Goal: Transaction & Acquisition: Purchase product/service

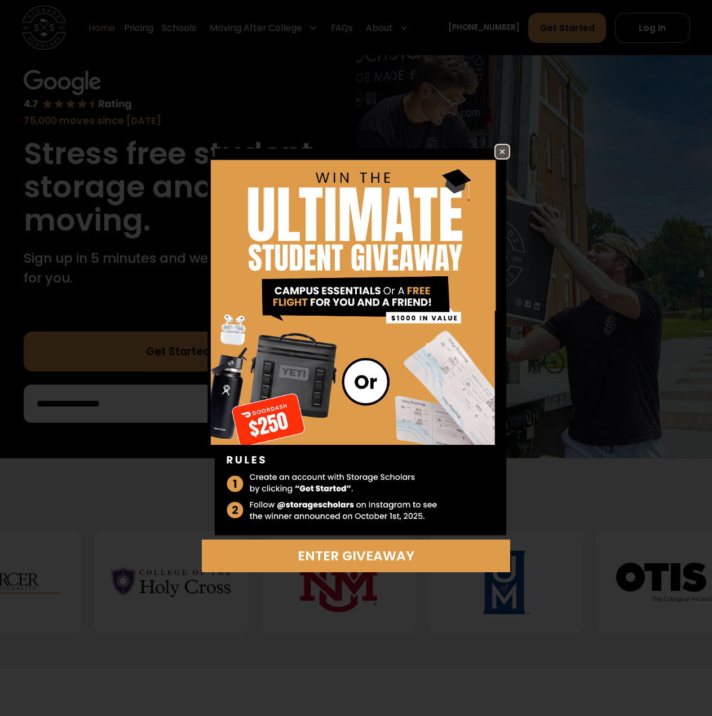
scroll to position [56, 0]
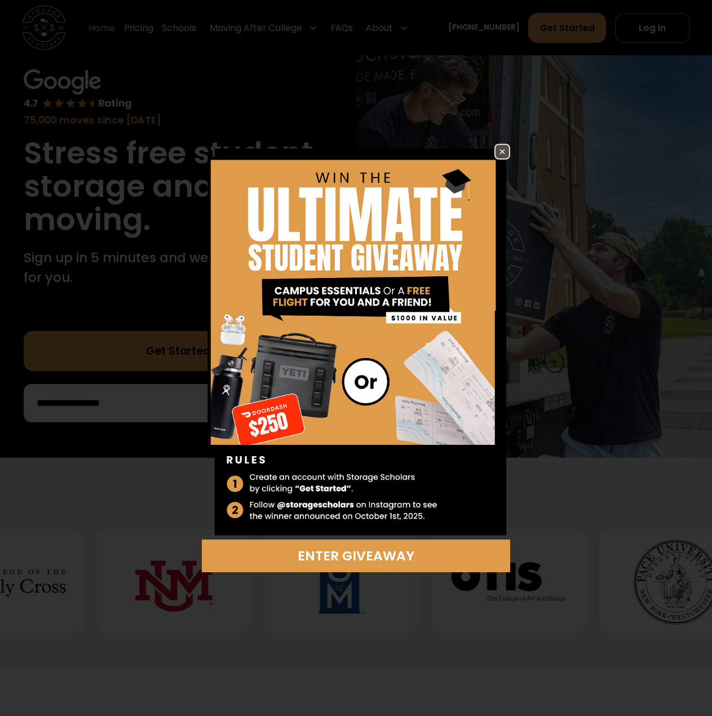
click at [505, 148] on img at bounding box center [503, 152] width 14 height 14
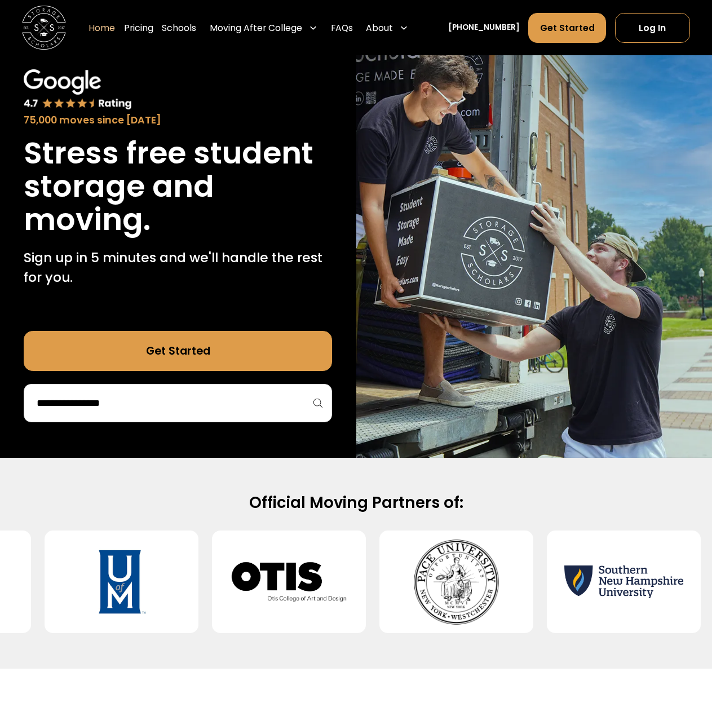
click at [175, 416] on div at bounding box center [178, 403] width 308 height 38
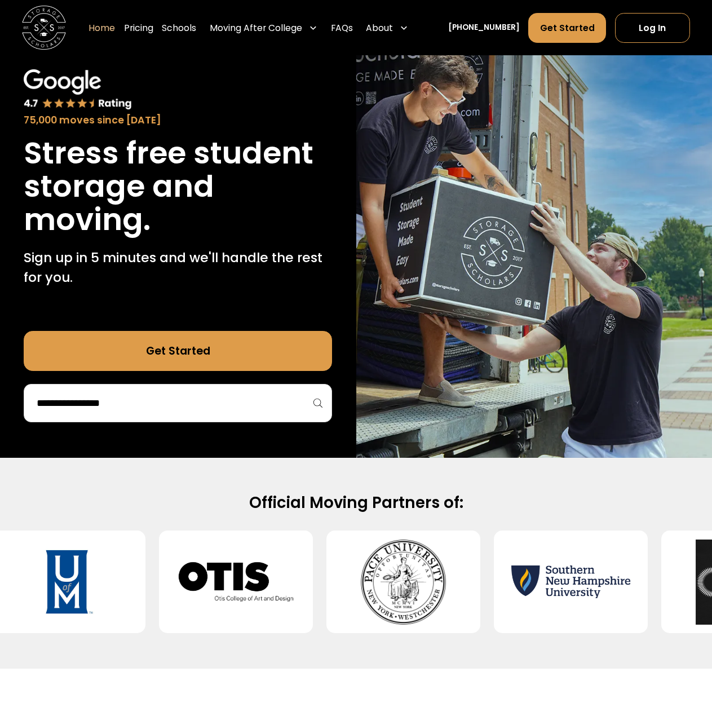
click at [175, 408] on input "search" at bounding box center [178, 403] width 285 height 19
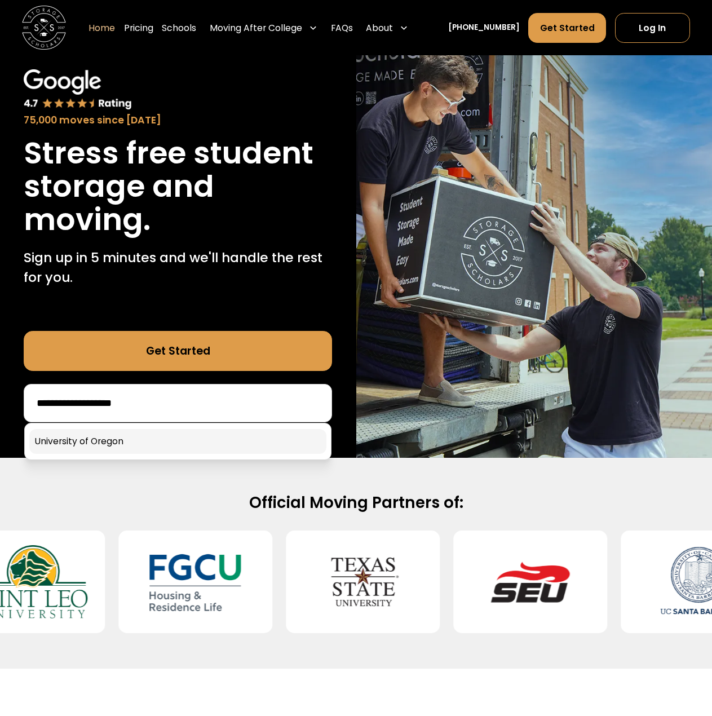
type input "**********"
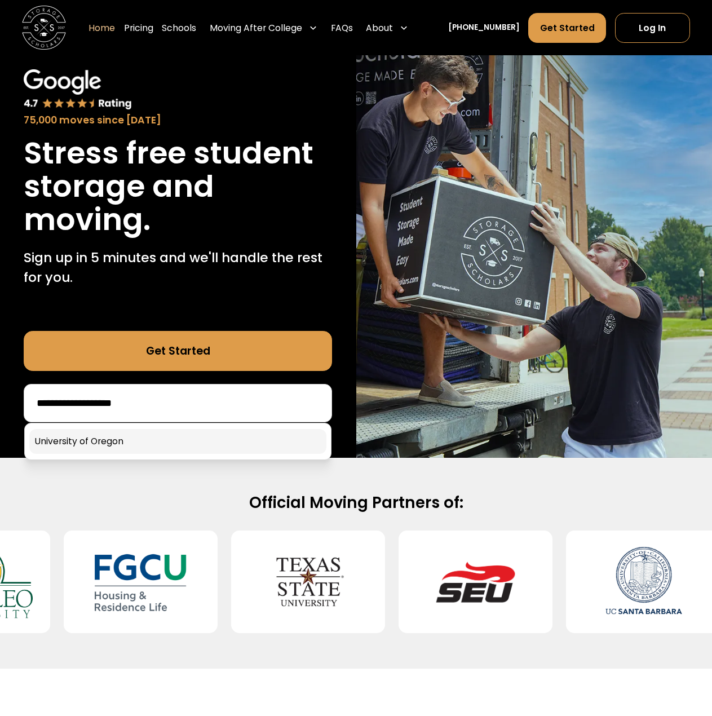
click at [167, 440] on link at bounding box center [177, 441] width 297 height 25
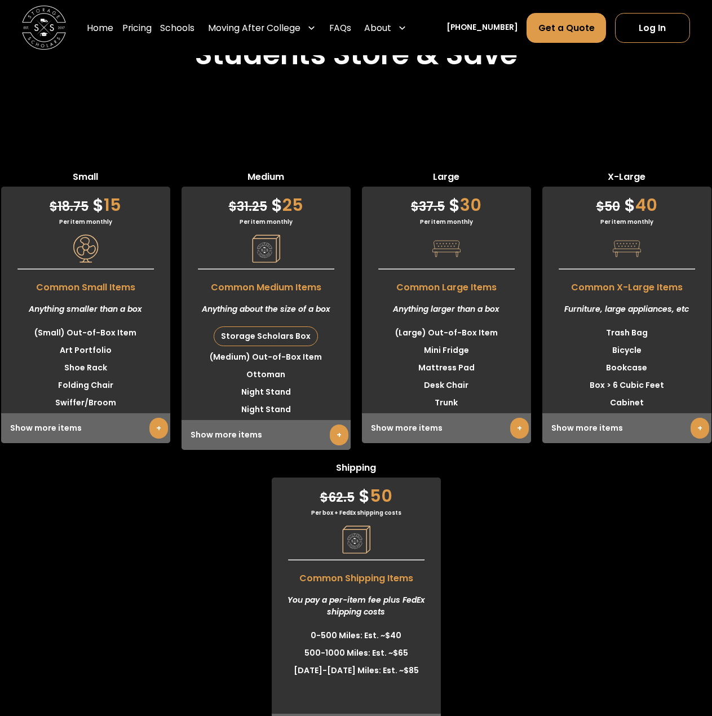
scroll to position [2707, 0]
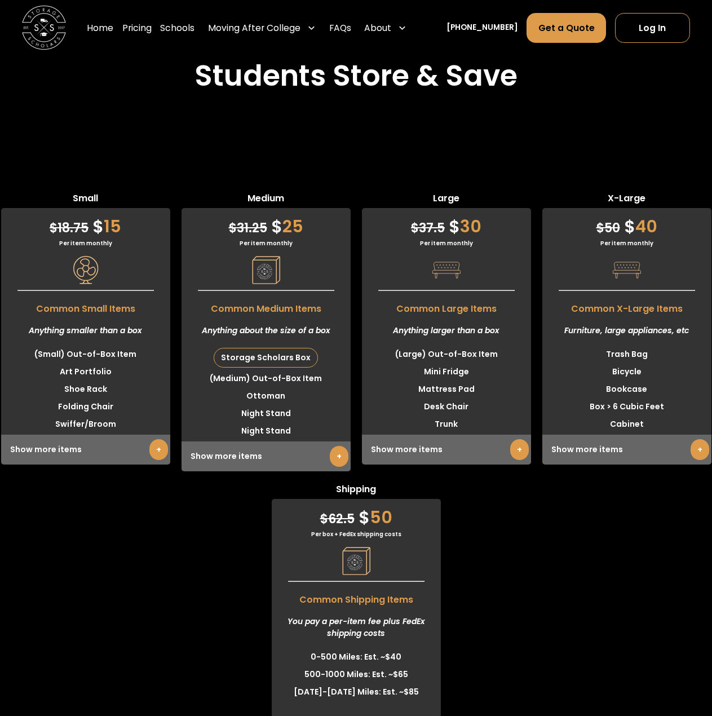
click at [693, 455] on link "+" at bounding box center [700, 449] width 19 height 21
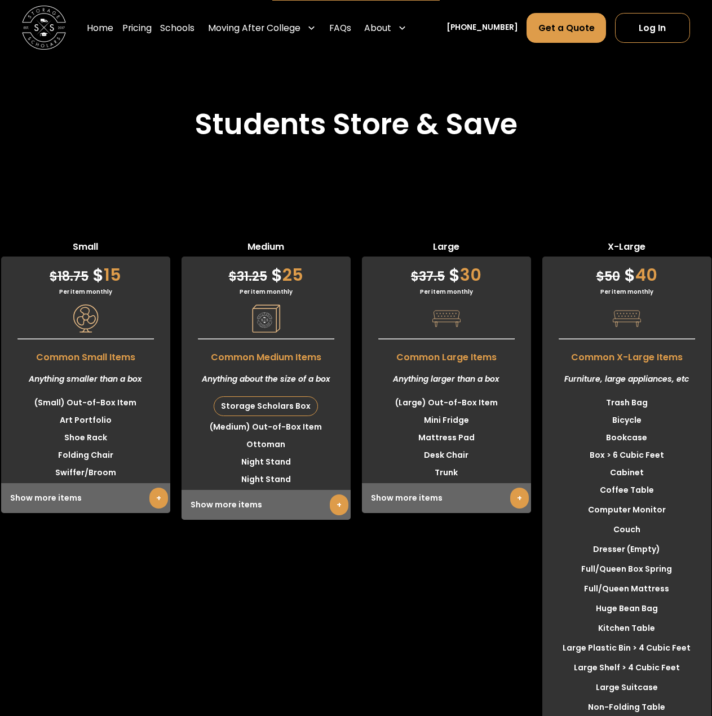
scroll to position [2651, 0]
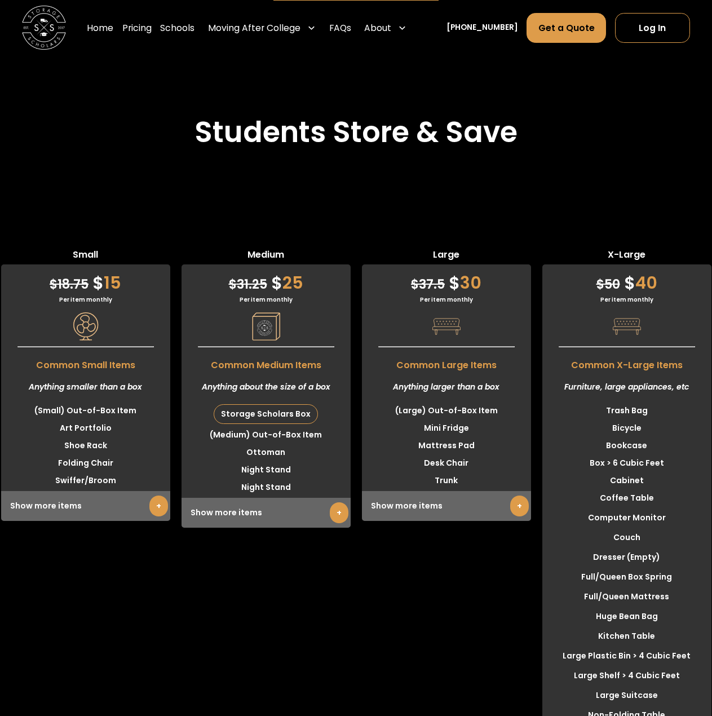
click at [521, 514] on link "+" at bounding box center [519, 506] width 19 height 21
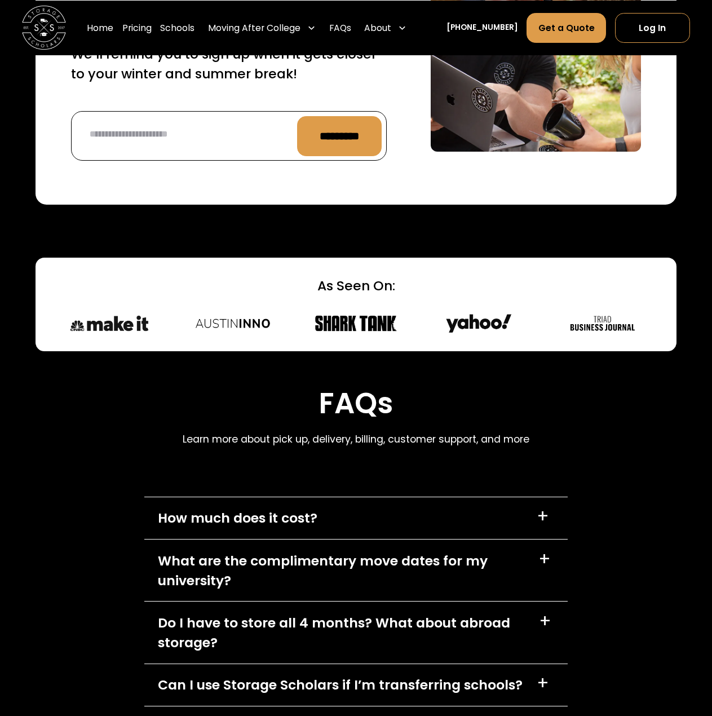
scroll to position [4963, 0]
